Goal: Information Seeking & Learning: Learn about a topic

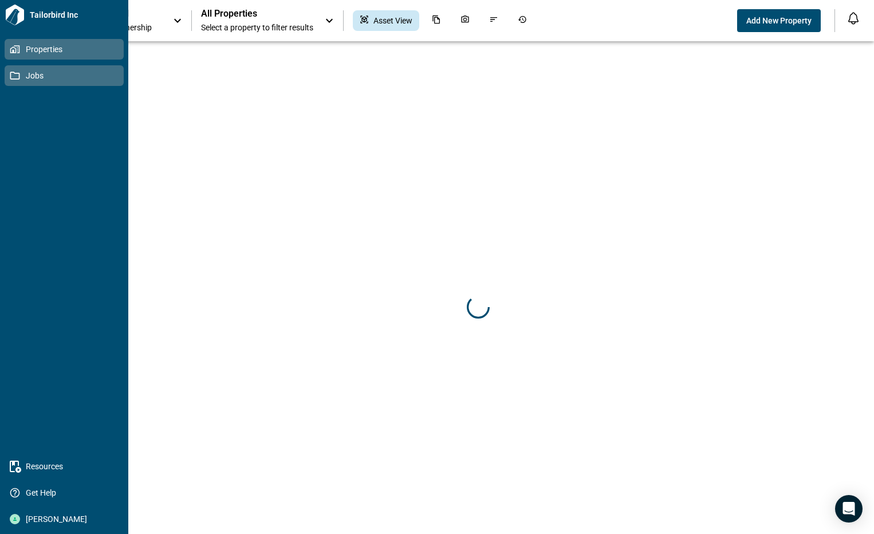
click at [12, 74] on icon at bounding box center [15, 75] width 10 height 10
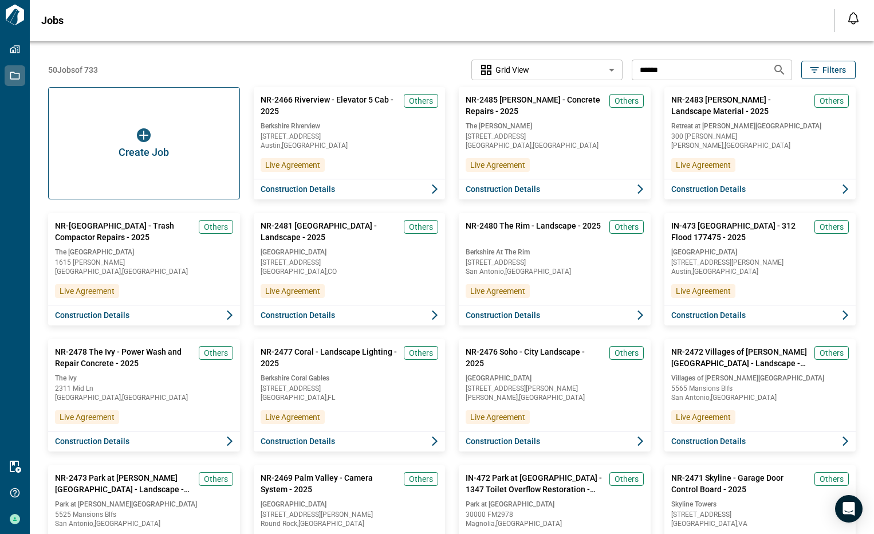
click at [778, 68] on icon "Search jobs" at bounding box center [780, 70] width 14 height 14
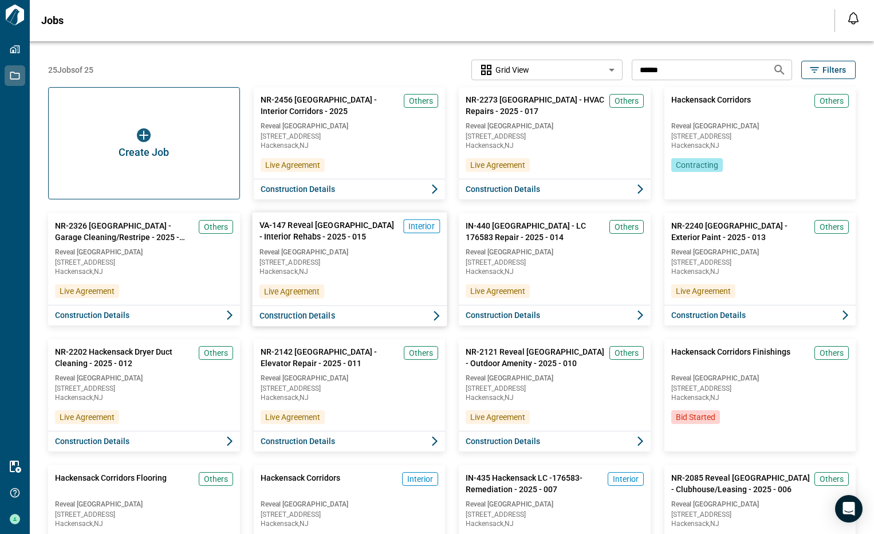
click at [350, 281] on div "VA-147 Reveal Hackensack - Interior Rehabs - 2025 - 015 Interior Reveal Hackens…" at bounding box center [349, 259] width 195 height 93
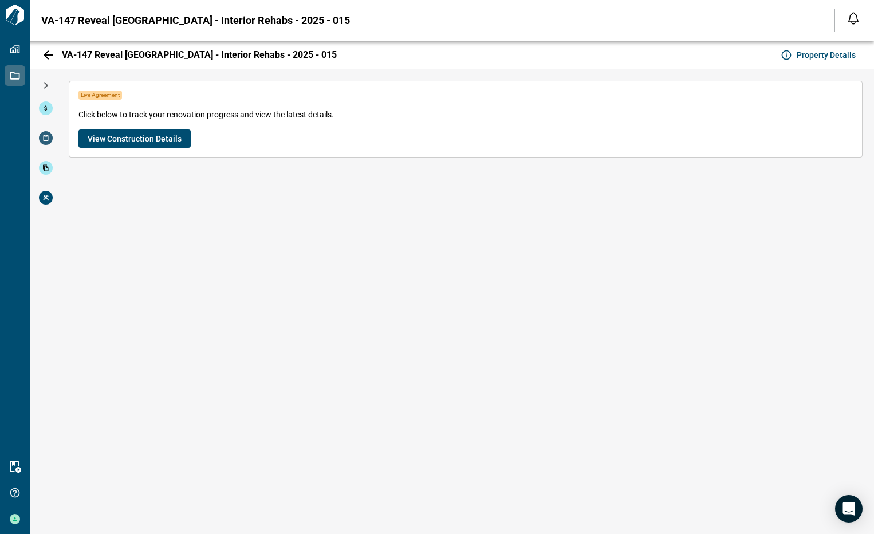
click at [42, 142] on span at bounding box center [46, 138] width 14 height 14
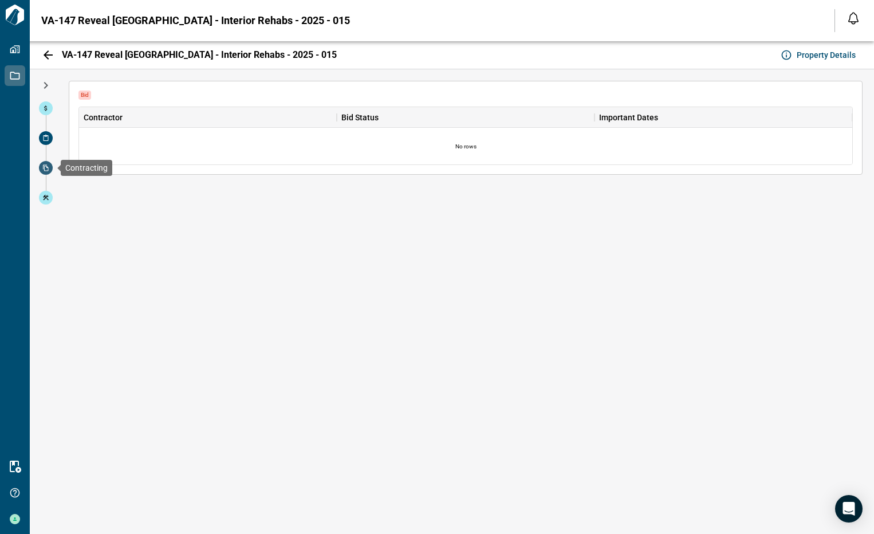
click at [48, 164] on span at bounding box center [46, 168] width 14 height 14
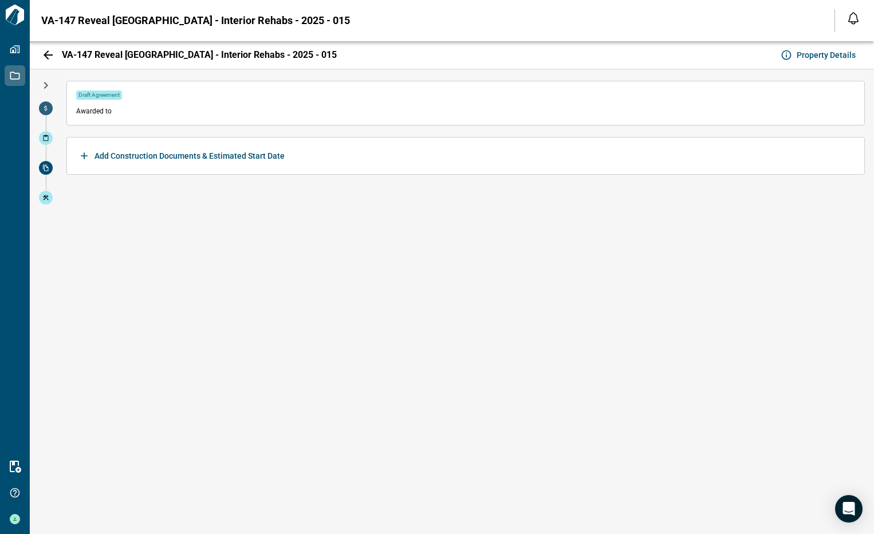
click at [42, 108] on span at bounding box center [46, 108] width 14 height 14
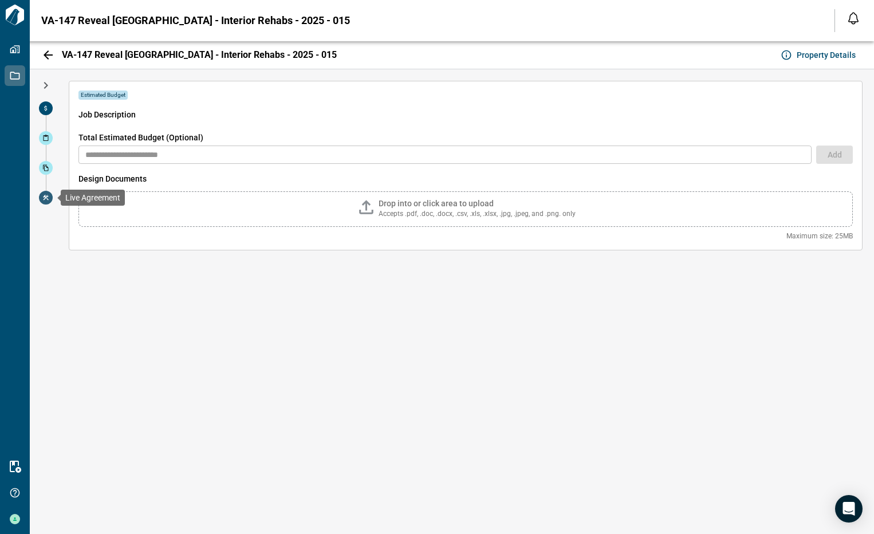
click at [45, 199] on icon at bounding box center [46, 197] width 6 height 5
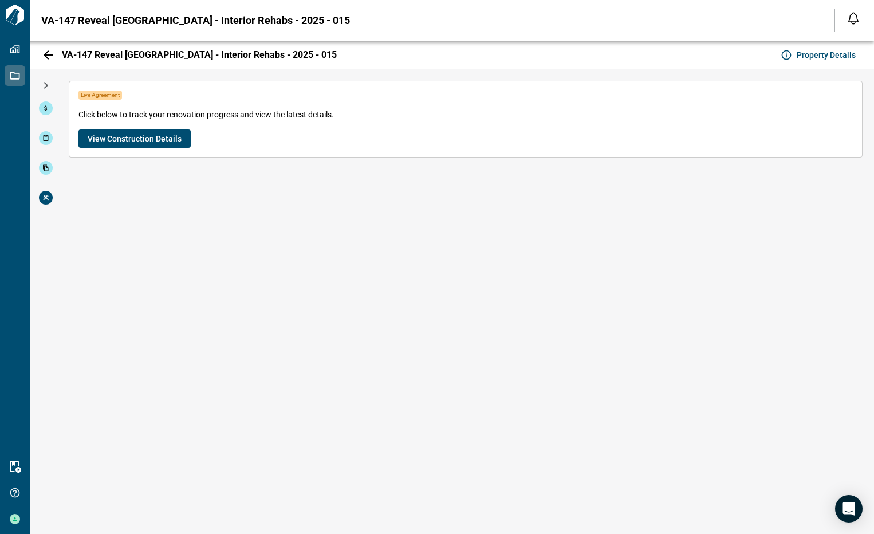
click at [53, 53] on icon "button" at bounding box center [48, 55] width 14 height 14
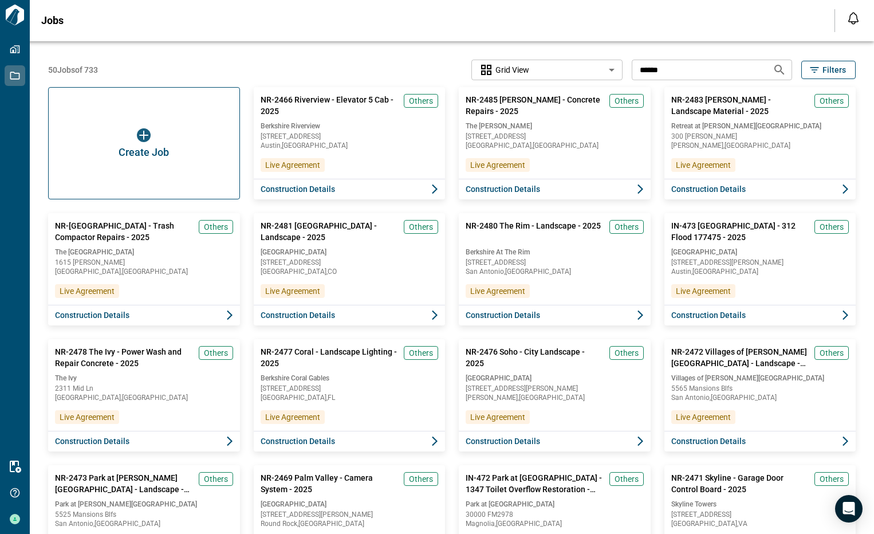
click at [779, 70] on icon "Search jobs" at bounding box center [780, 70] width 14 height 14
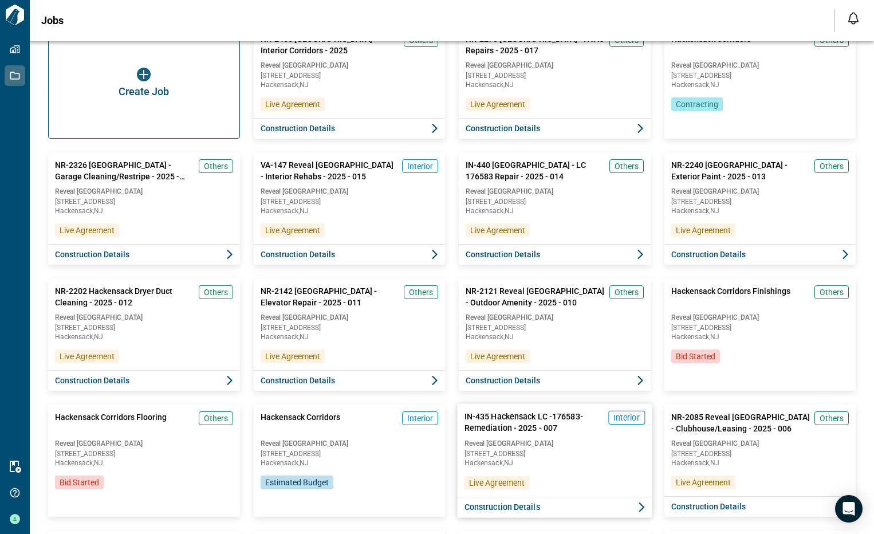
scroll to position [57, 0]
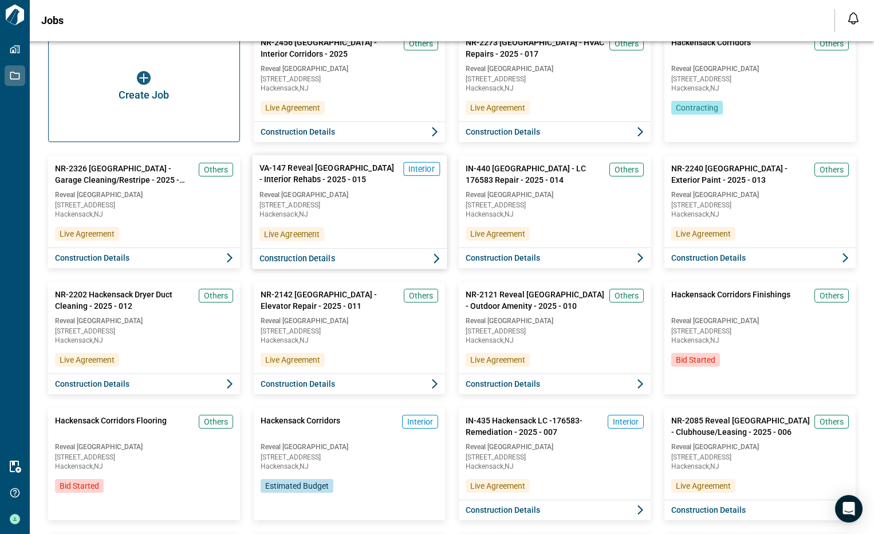
click at [302, 256] on span "Construction Details" at bounding box center [297, 258] width 76 height 11
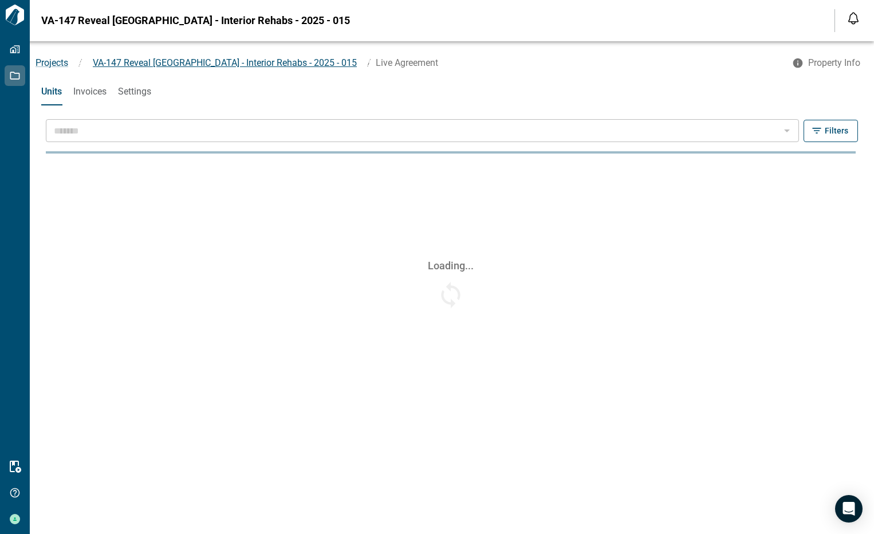
click at [174, 65] on span "VA-147 Reveal [GEOGRAPHIC_DATA] - Interior Rehabs - 2025 - 015" at bounding box center [225, 62] width 264 height 11
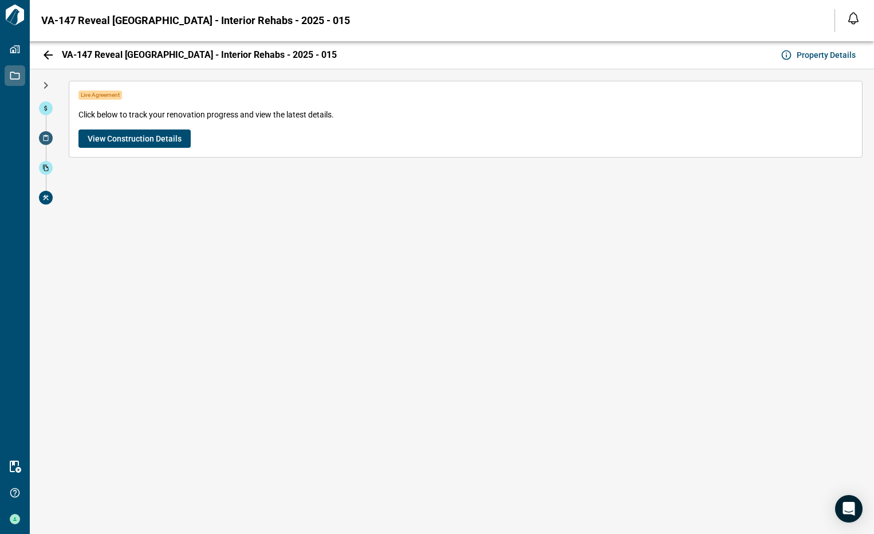
click at [46, 145] on div at bounding box center [46, 146] width 14 height 30
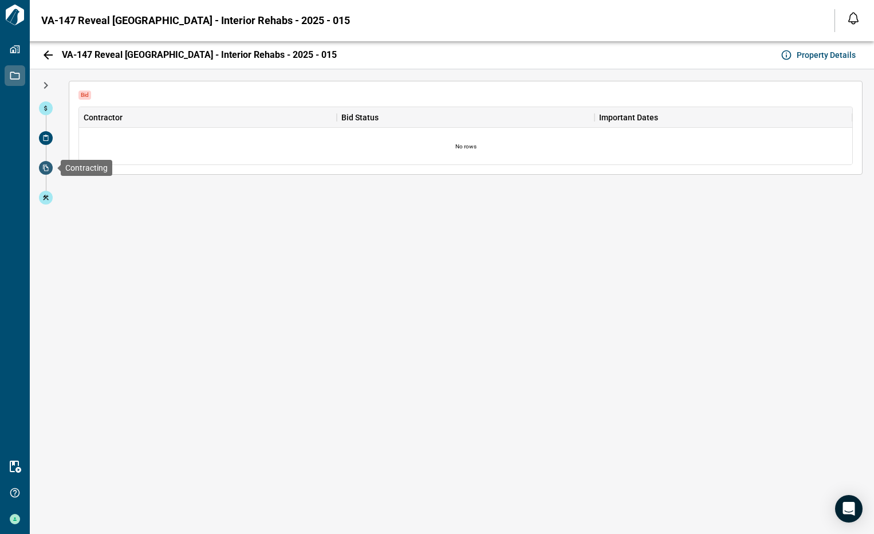
click at [44, 166] on icon at bounding box center [46, 168] width 6 height 6
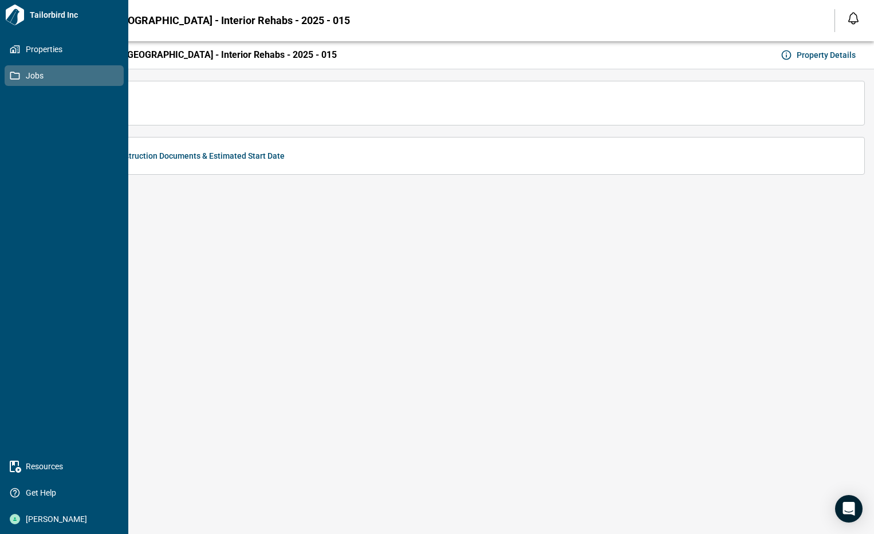
click at [28, 72] on span "Jobs" at bounding box center [66, 75] width 93 height 11
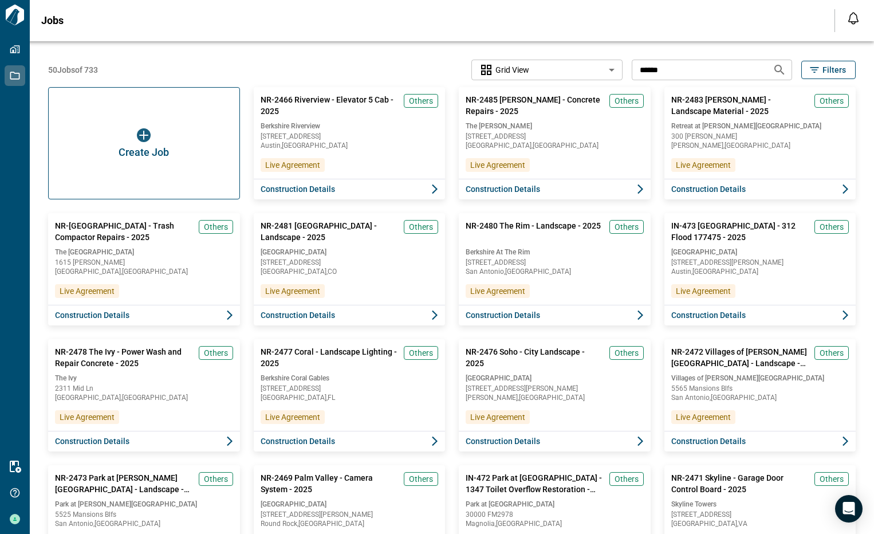
click at [774, 68] on icon "Search jobs" at bounding box center [780, 70] width 14 height 14
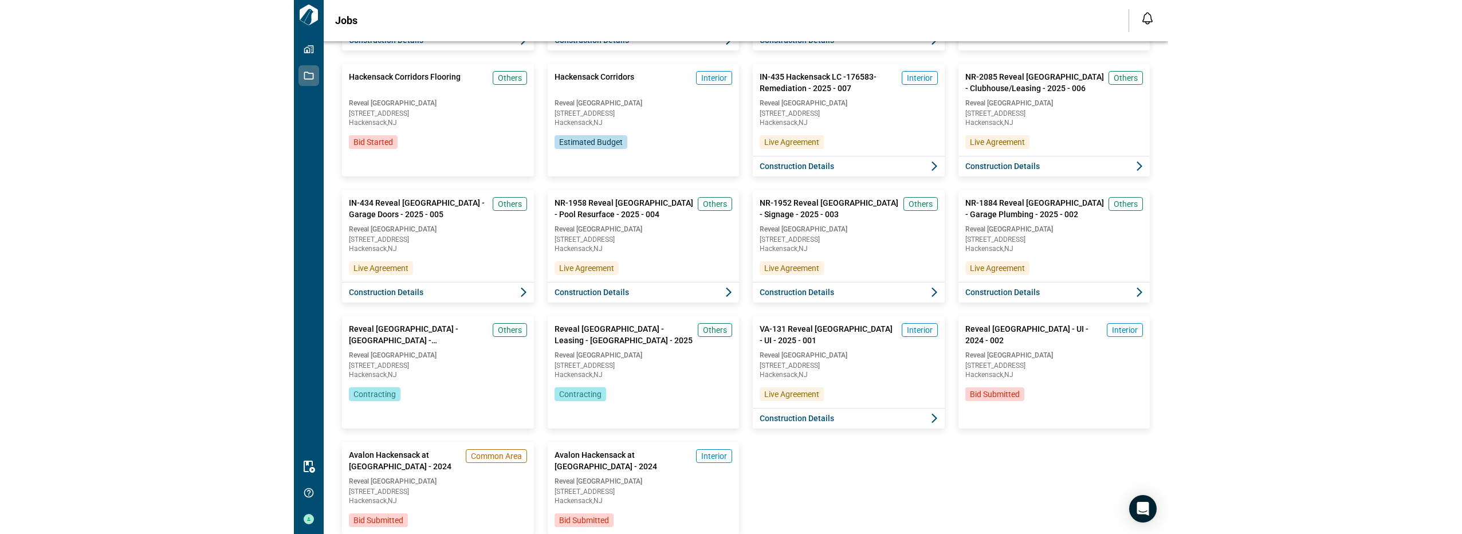
scroll to position [435, 0]
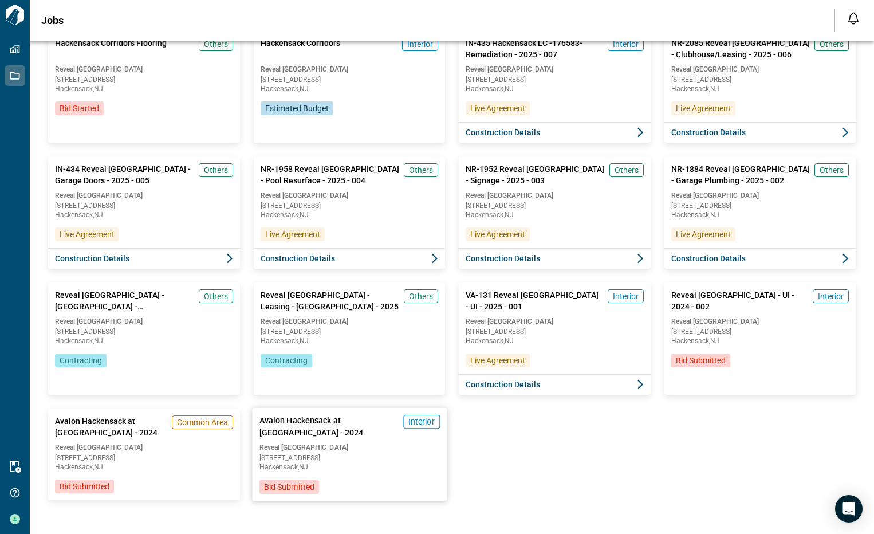
click at [352, 458] on span "[STREET_ADDRESS]" at bounding box center [349, 457] width 181 height 7
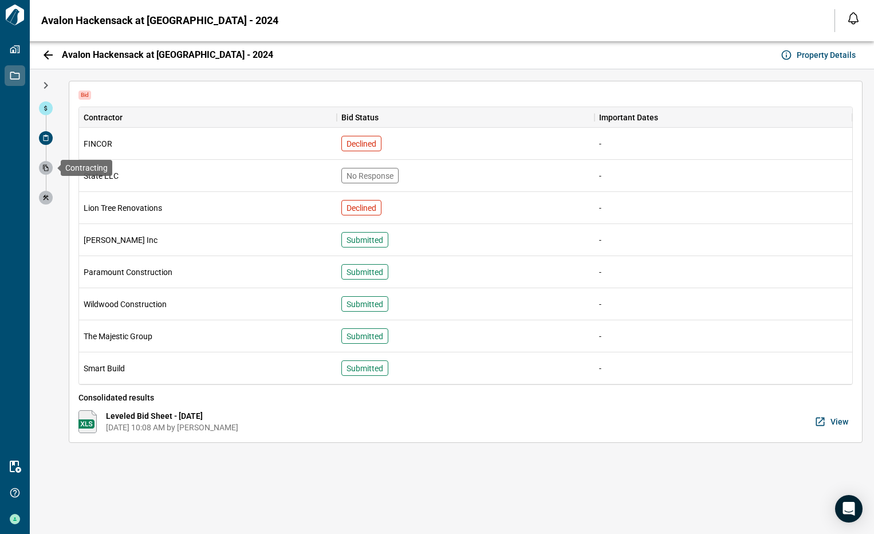
click at [45, 170] on icon at bounding box center [46, 168] width 6 height 6
click at [44, 111] on icon at bounding box center [45, 108] width 7 height 7
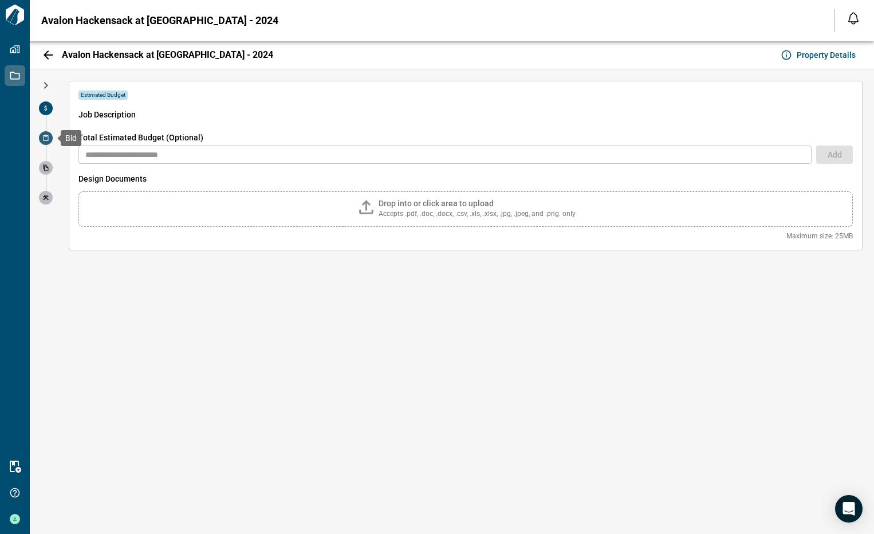
click at [45, 140] on icon at bounding box center [46, 138] width 5 height 6
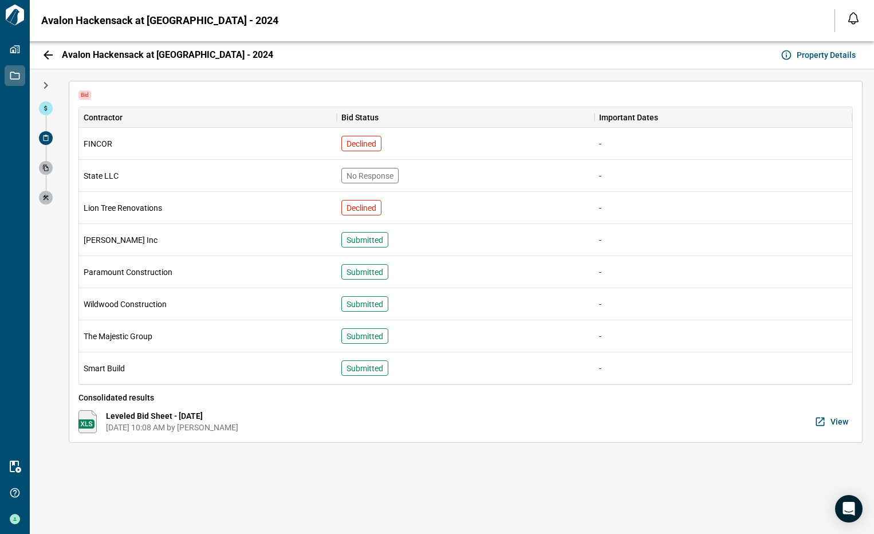
click at [833, 420] on span "View" at bounding box center [840, 421] width 18 height 11
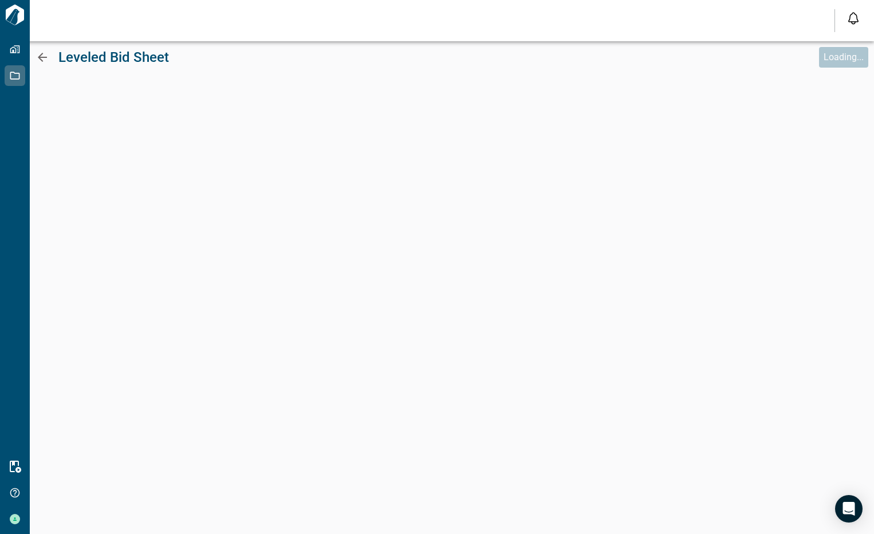
click at [39, 56] on icon at bounding box center [43, 57] width 14 height 14
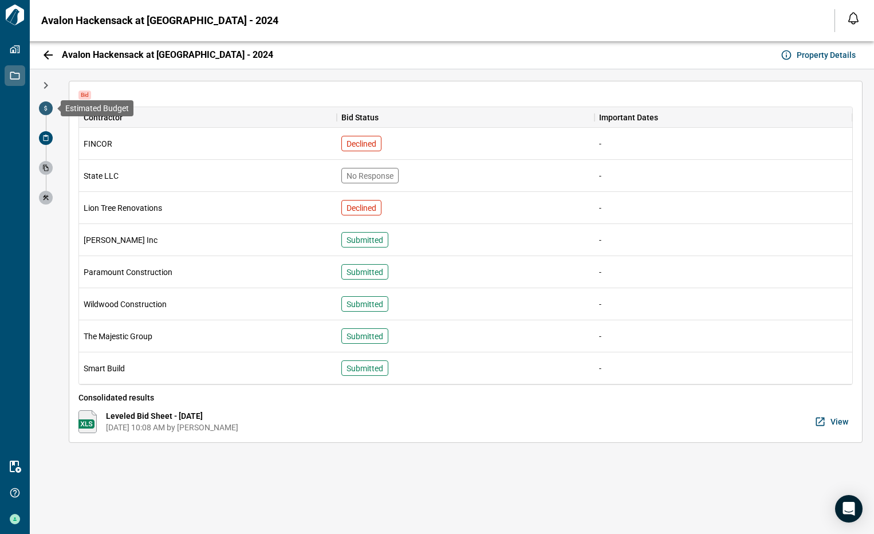
click at [47, 112] on span at bounding box center [46, 108] width 14 height 14
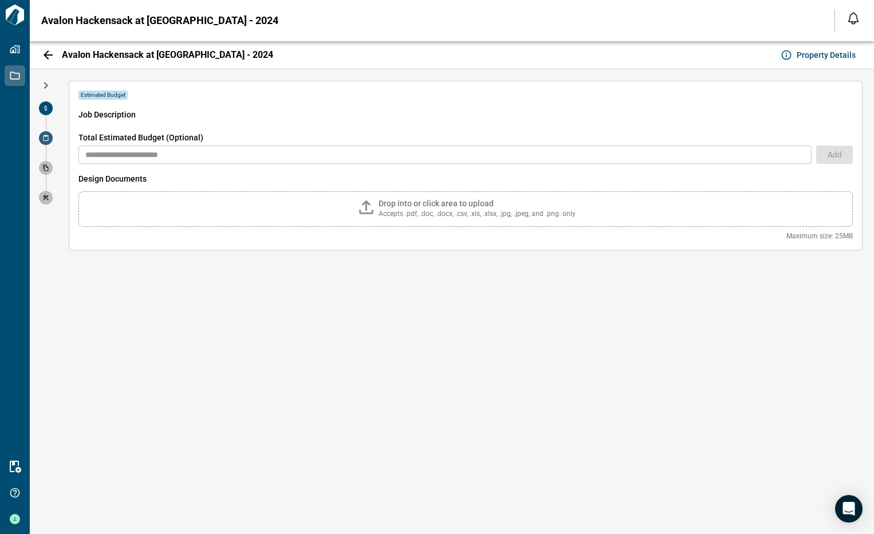
click at [48, 143] on span at bounding box center [46, 138] width 14 height 14
